Goal: Task Accomplishment & Management: Use online tool/utility

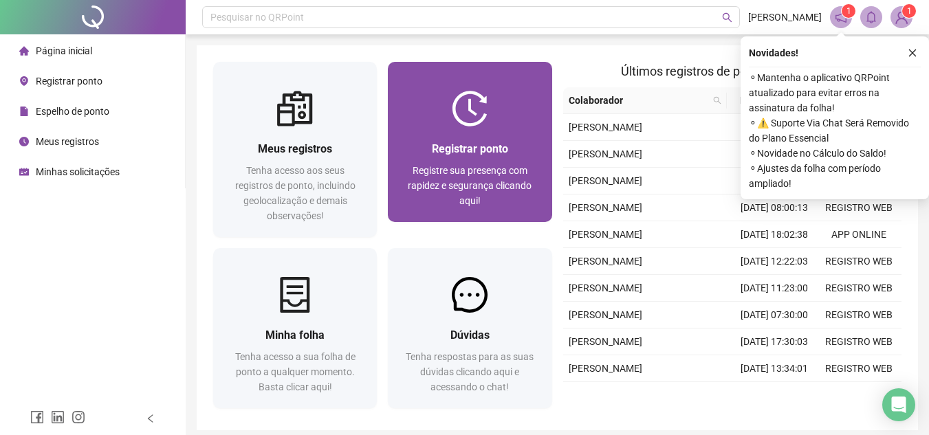
click at [500, 153] on span "Registrar ponto" at bounding box center [470, 148] width 76 height 13
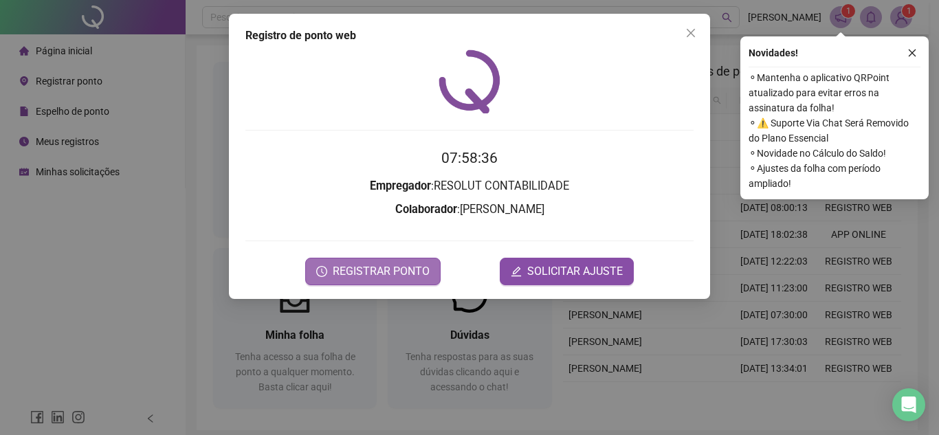
click at [400, 274] on span "REGISTRAR PONTO" at bounding box center [381, 271] width 97 height 17
